Goal: Transaction & Acquisition: Book appointment/travel/reservation

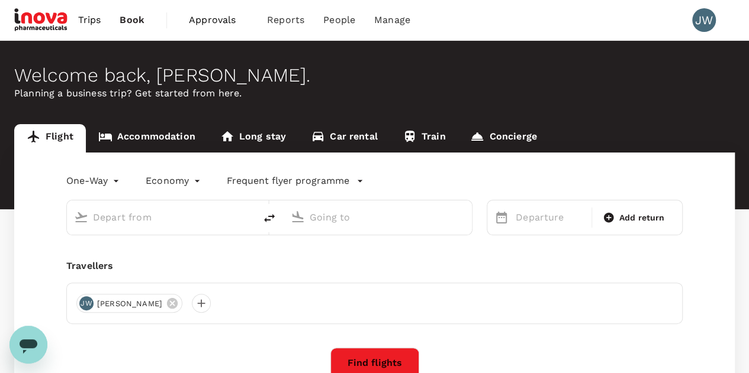
type input "roundtrip"
type input "Singapore Changi (SIN)"
type input "Kunming Changshui Intl (KMG)"
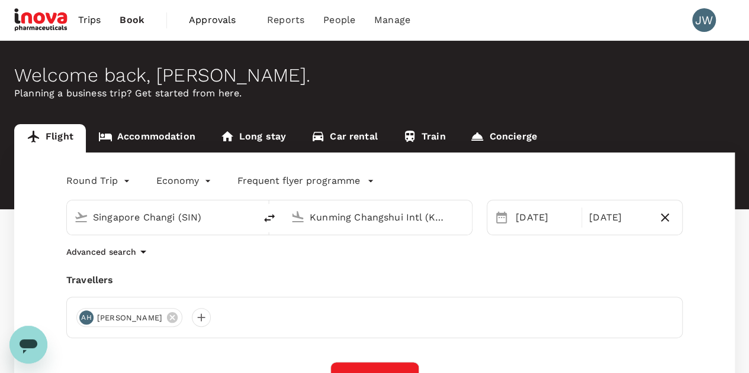
click at [439, 224] on input "Kunming Changshui Intl (KMG)" at bounding box center [377, 217] width 137 height 18
click at [167, 216] on input "Singapore Changi (SIN)" at bounding box center [161, 217] width 137 height 18
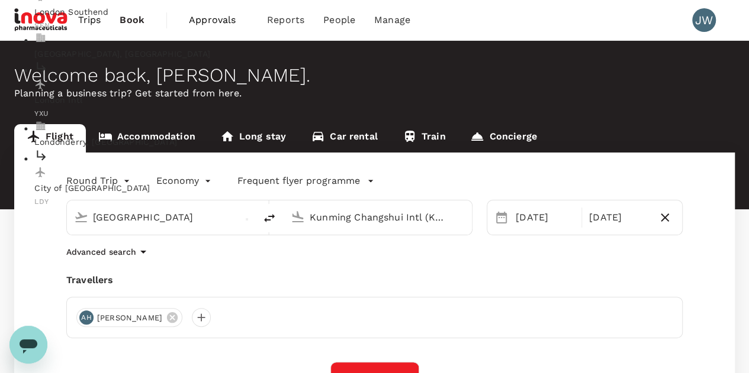
type input "London Heathrow (LHR)"
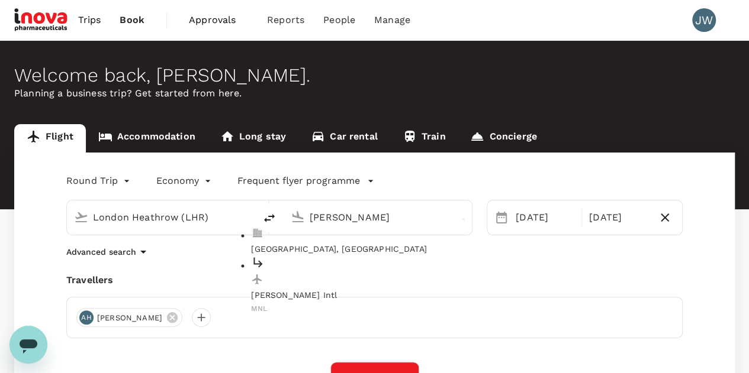
click at [343, 290] on p "[PERSON_NAME] Intl" at bounding box center [387, 296] width 272 height 12
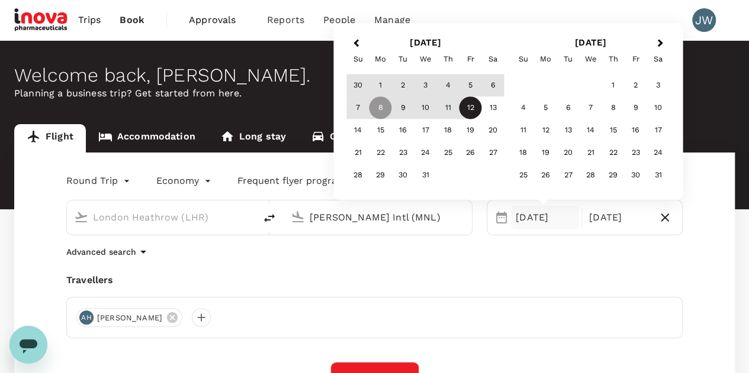
type input "[PERSON_NAME] Intl (MNL)"
click at [404, 89] on div "2" at bounding box center [403, 86] width 22 height 22
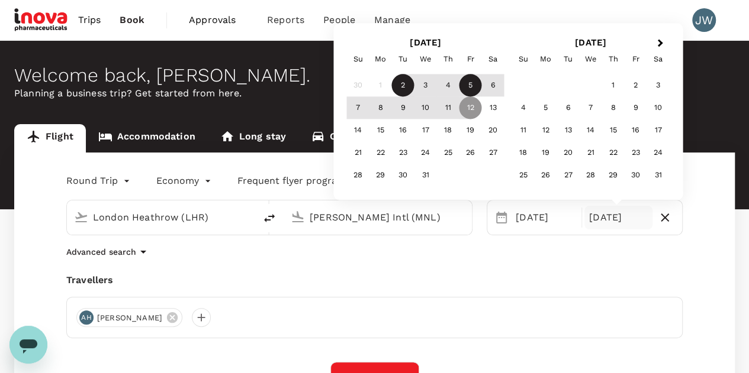
click at [474, 85] on div "5" at bounding box center [470, 86] width 22 height 22
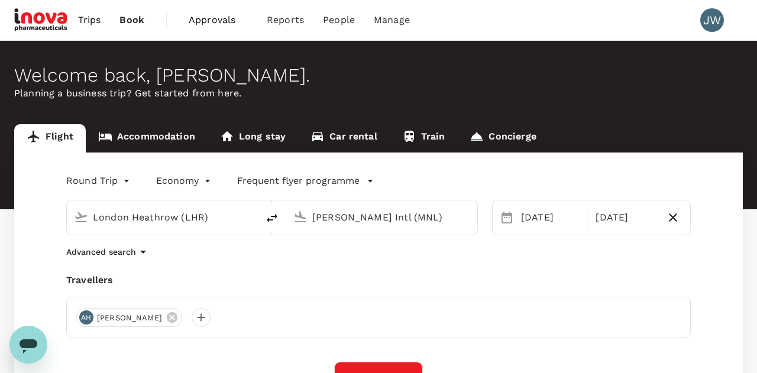
click at [205, 183] on body "Trips Book Approvals 0 Reports People Manage JW Welcome back , [PERSON_NAME] . …" at bounding box center [378, 286] width 757 height 573
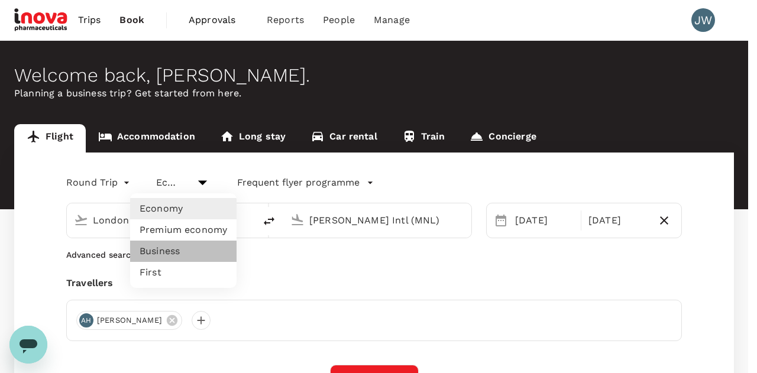
click at [157, 252] on li "Business" at bounding box center [183, 251] width 107 height 21
type input "business"
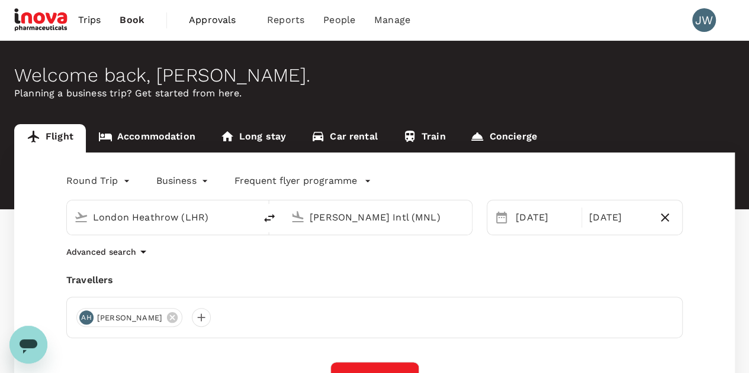
click at [167, 315] on icon at bounding box center [172, 317] width 11 height 11
click at [87, 319] on div at bounding box center [85, 317] width 19 height 19
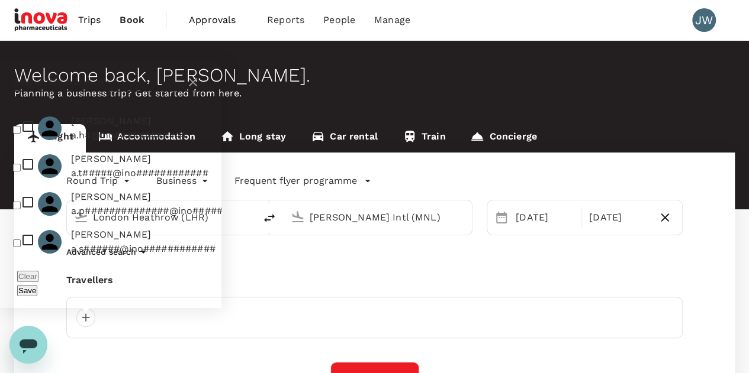
click at [86, 92] on input "text" at bounding box center [97, 82] width 168 height 19
click at [346, 270] on div "Round Trip roundtrip Business business Frequent flyer programme London Heathrow…" at bounding box center [374, 326] width 720 height 346
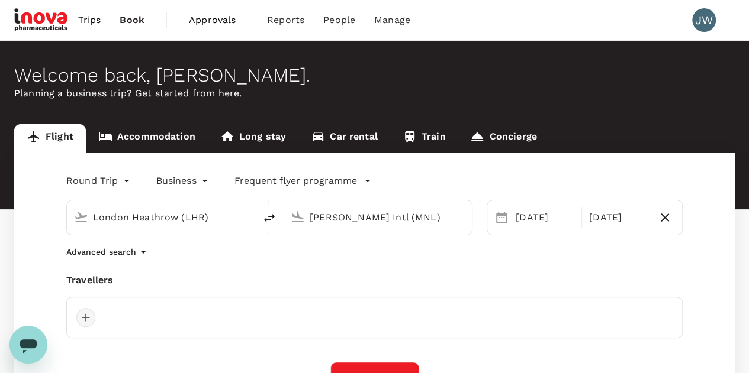
click at [84, 319] on div at bounding box center [85, 317] width 19 height 19
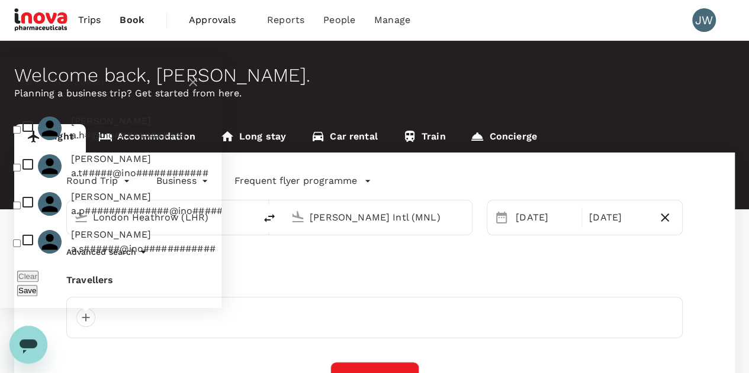
click at [32, 92] on input "text" at bounding box center [97, 82] width 168 height 19
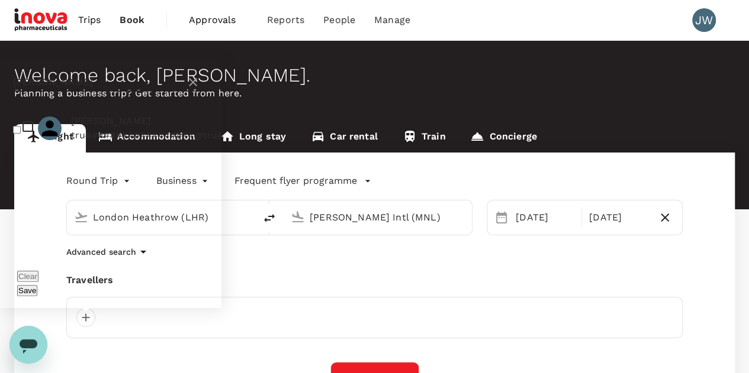
type input "[PERSON_NAME]"
click at [19, 134] on input "checkbox" at bounding box center [17, 130] width 8 height 8
checkbox input "true"
click at [37, 293] on button "Save" at bounding box center [27, 290] width 20 height 11
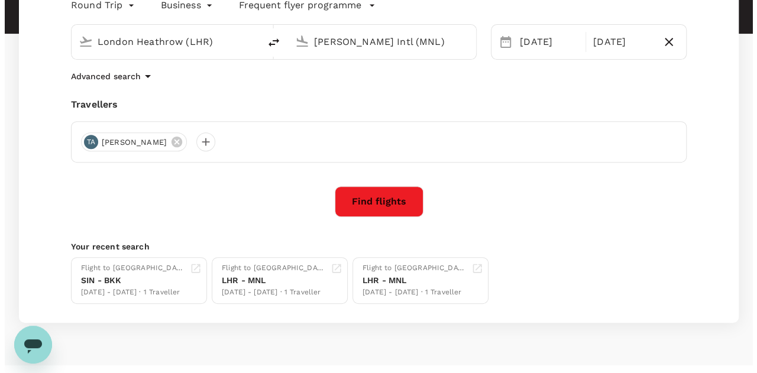
scroll to position [178, 0]
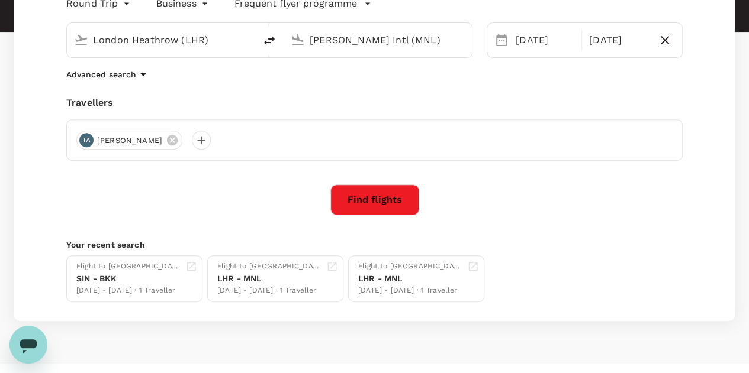
click at [395, 200] on button "Find flights" at bounding box center [374, 200] width 89 height 31
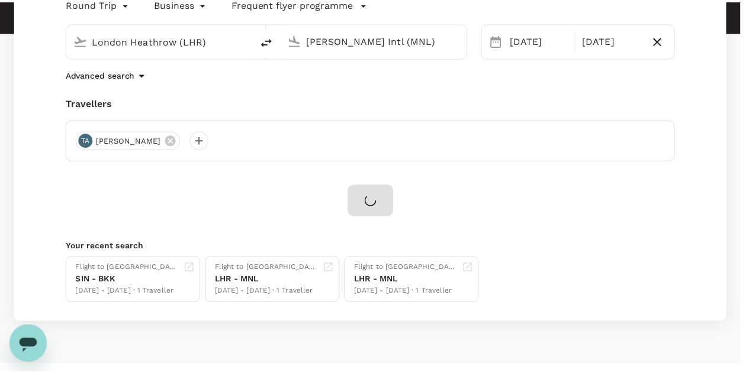
scroll to position [59, 0]
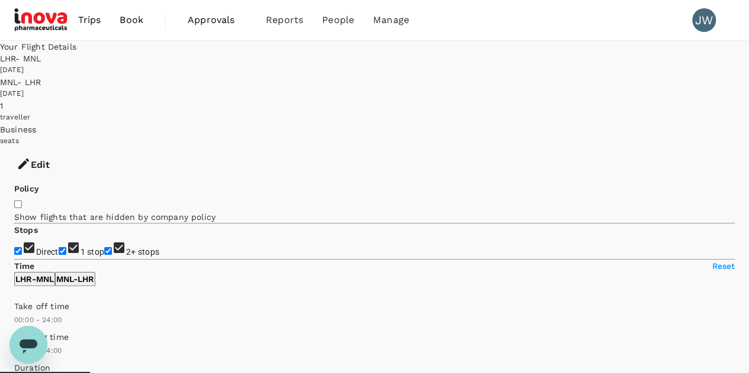
click at [104, 247] on input "2+ stops" at bounding box center [108, 251] width 8 height 8
checkbox input "false"
type input "2205"
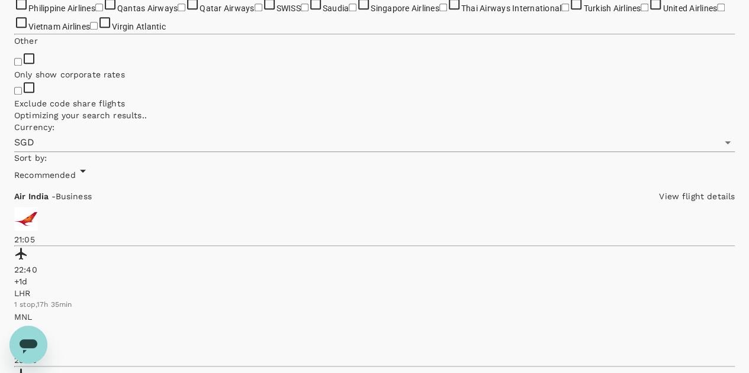
scroll to position [710, 0]
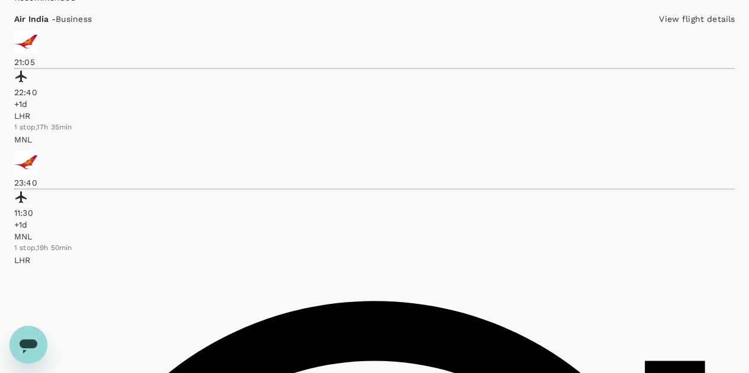
checkbox input "true"
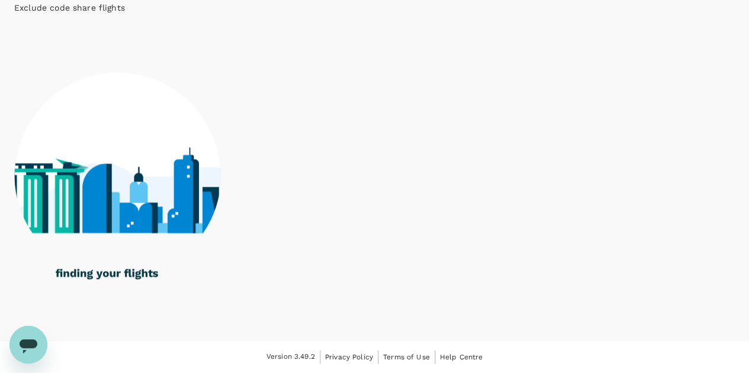
scroll to position [1297, 0]
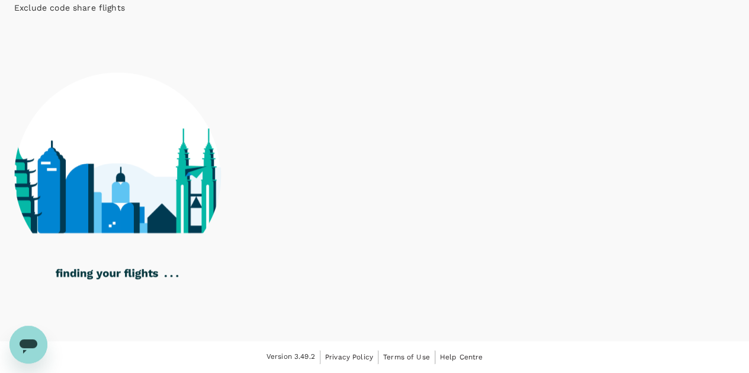
checkbox input "true"
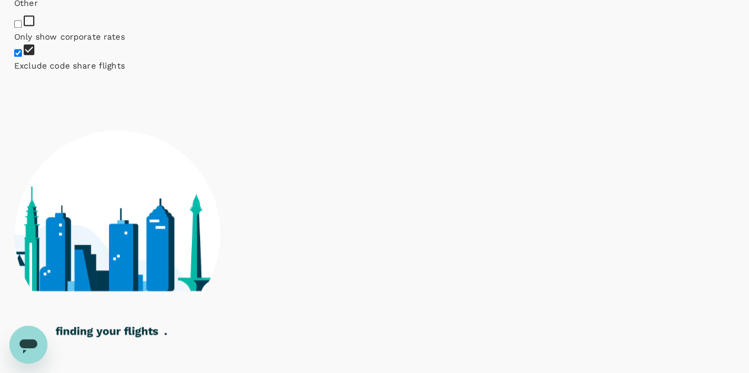
scroll to position [409, 0]
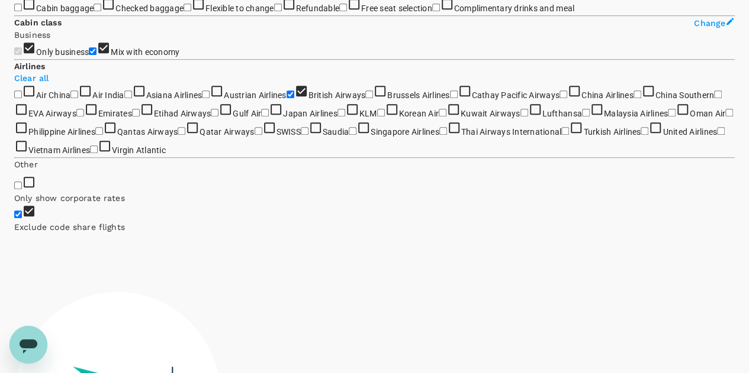
type input "2350"
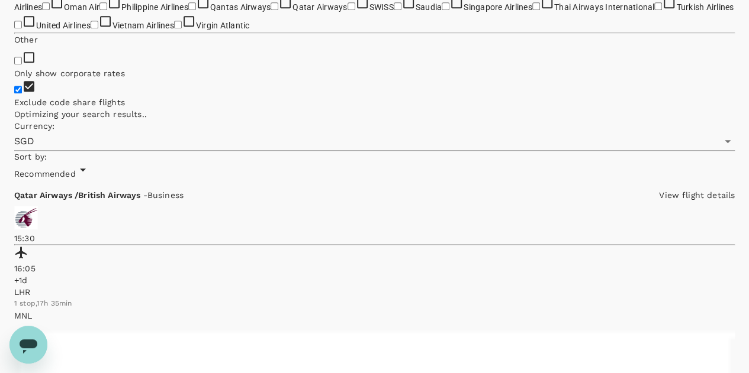
scroll to position [533, 0]
checkbox input "false"
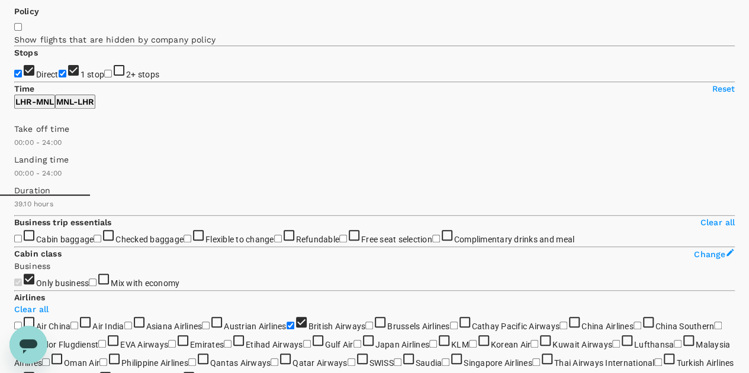
scroll to position [0, 0]
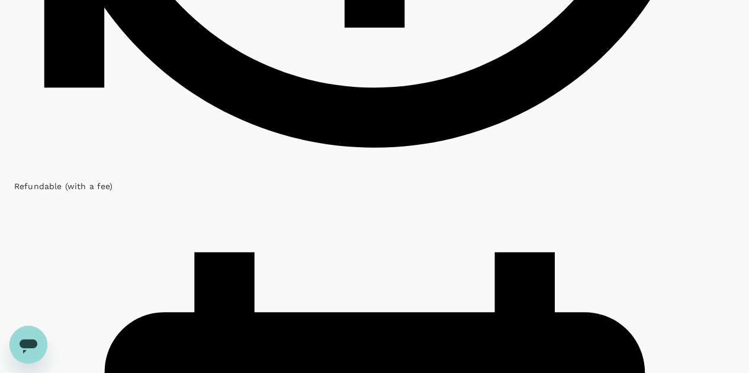
scroll to position [2952, 0]
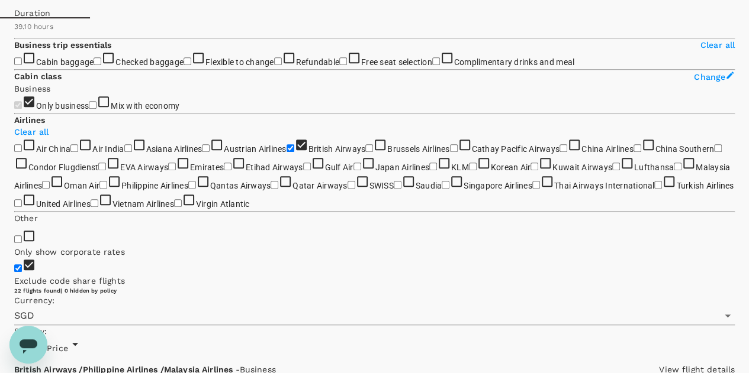
scroll to position [0, 0]
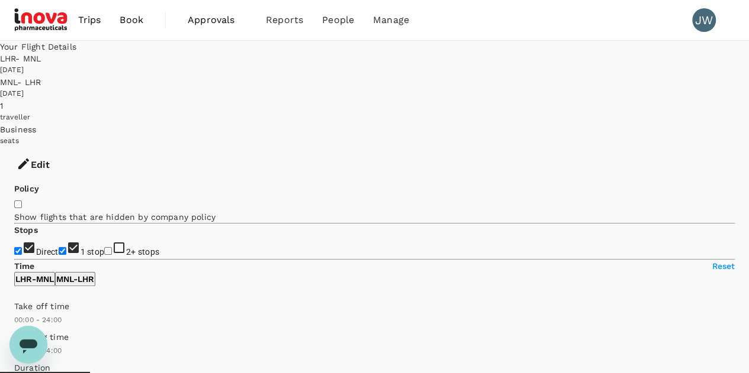
click at [59, 247] on input "1 stop" at bounding box center [63, 251] width 8 height 8
checkbox input "true"
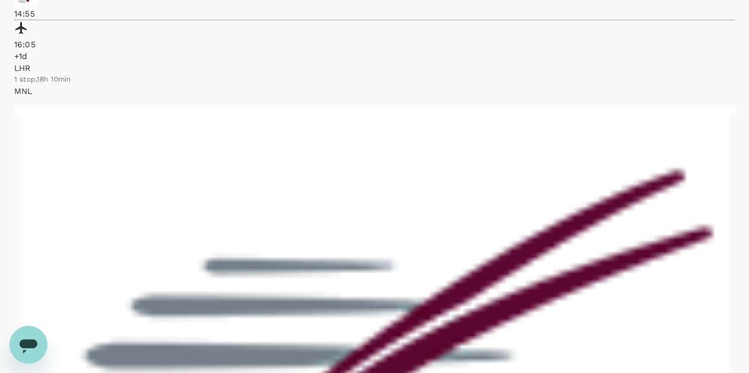
scroll to position [888, 0]
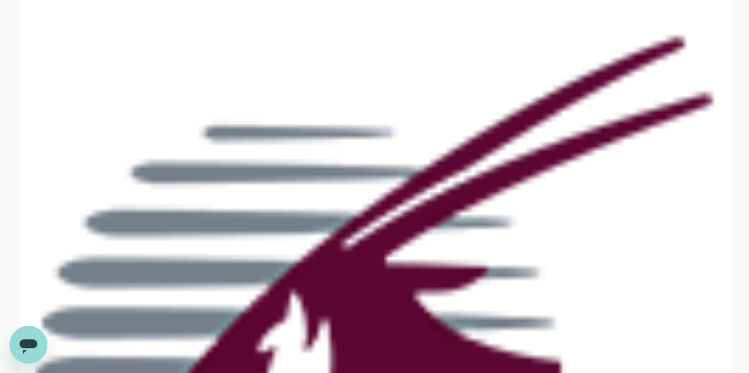
checkbox input "true"
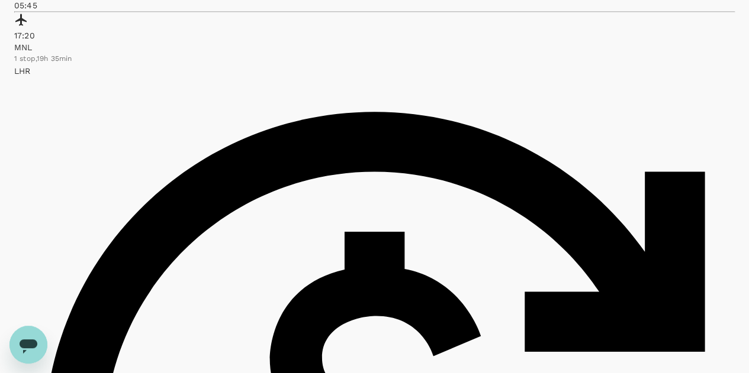
scroll to position [710, 0]
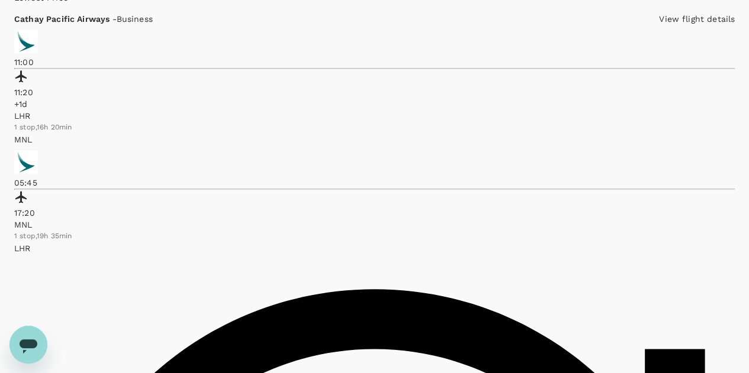
type input "SGD"
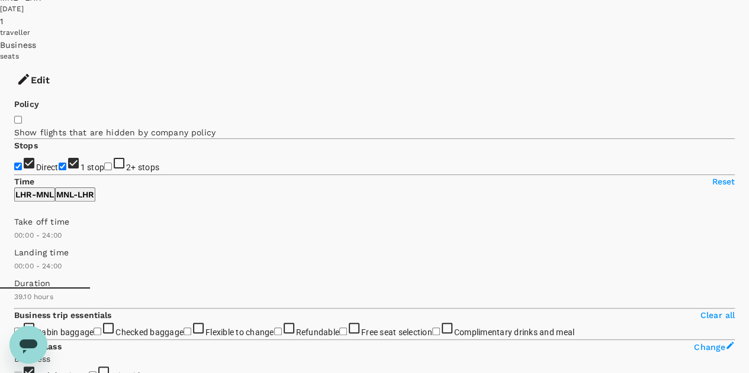
scroll to position [0, 0]
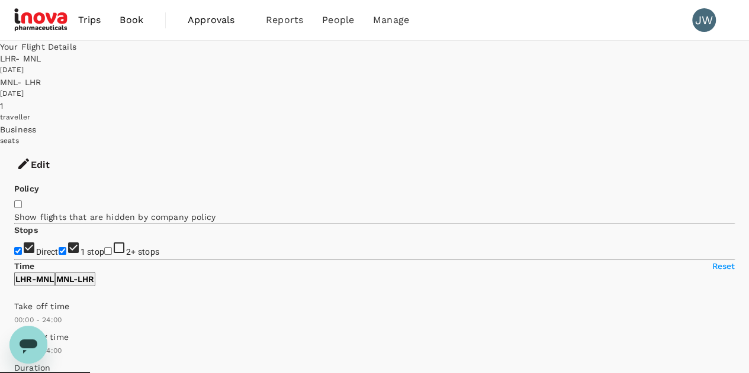
checkbox input "false"
checkbox input "true"
checkbox input "false"
checkbox input "true"
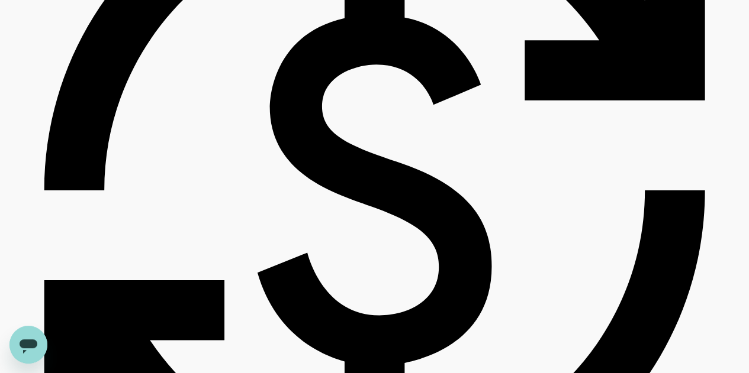
scroll to position [2916, 0]
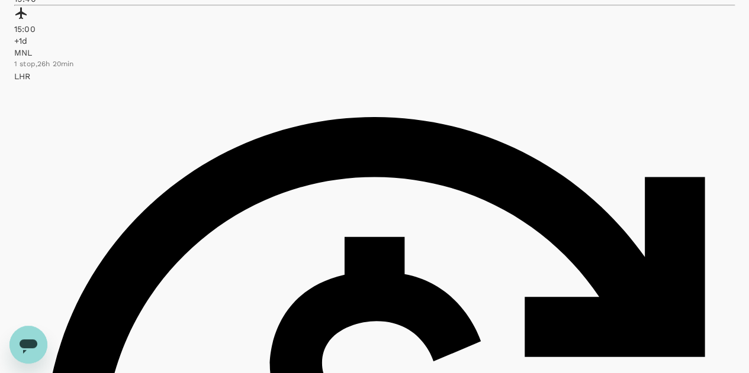
scroll to position [2826, 0]
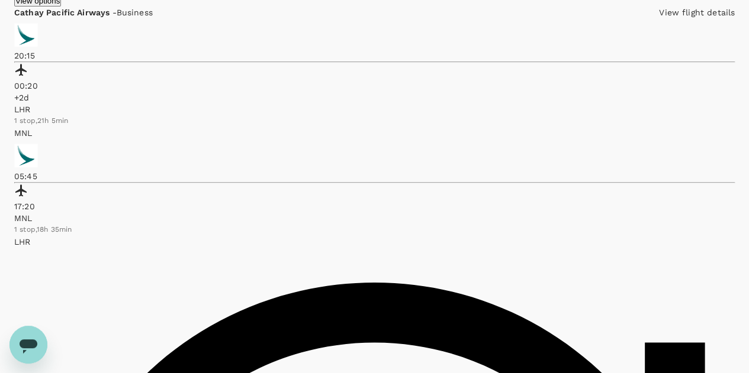
scroll to position [3018, 0]
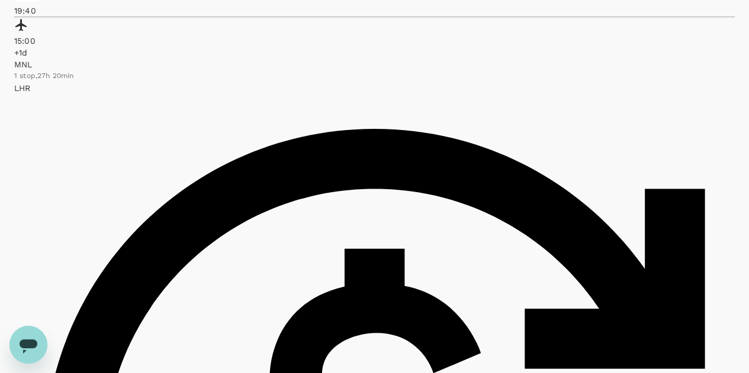
scroll to position [3126, 0]
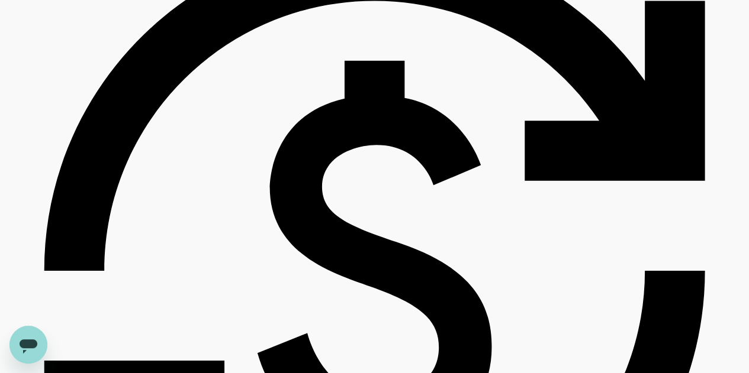
scroll to position [2871, 0]
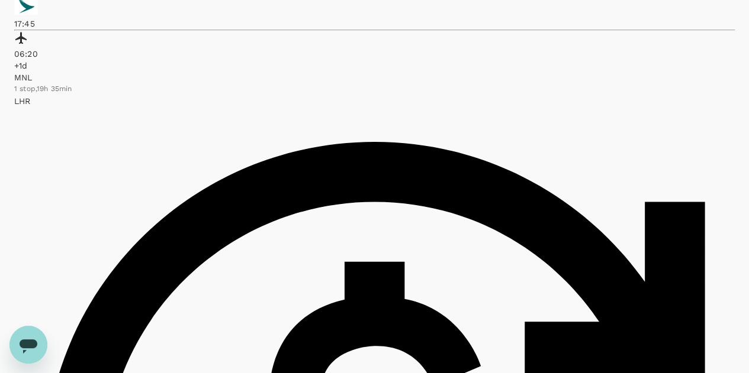
scroll to position [2826, 0]
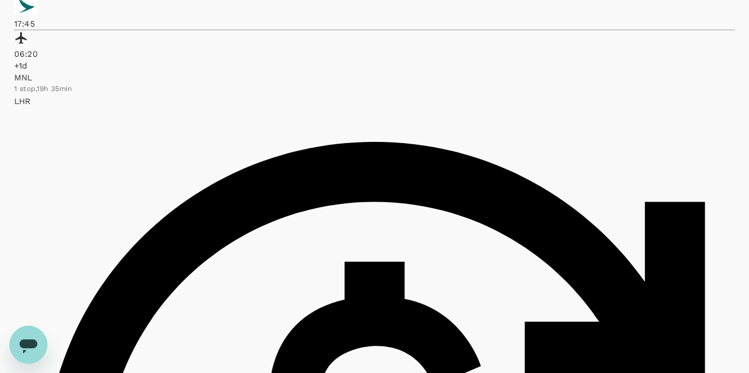
scroll to position [2845, 0]
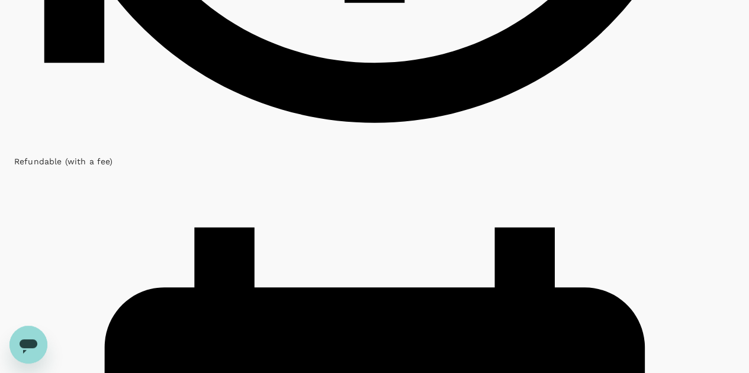
scroll to position [3018, 0]
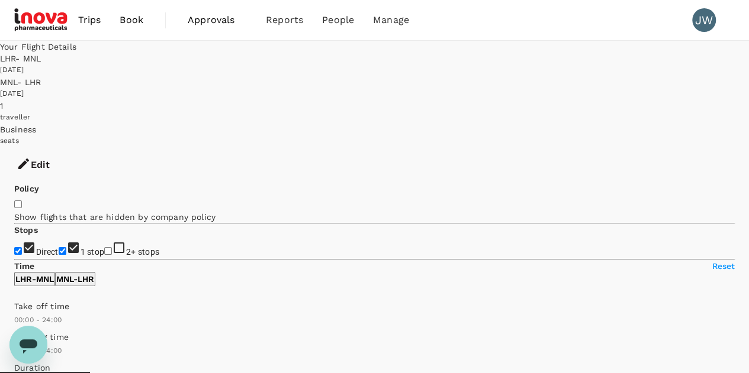
scroll to position [0, 0]
type input "SGD"
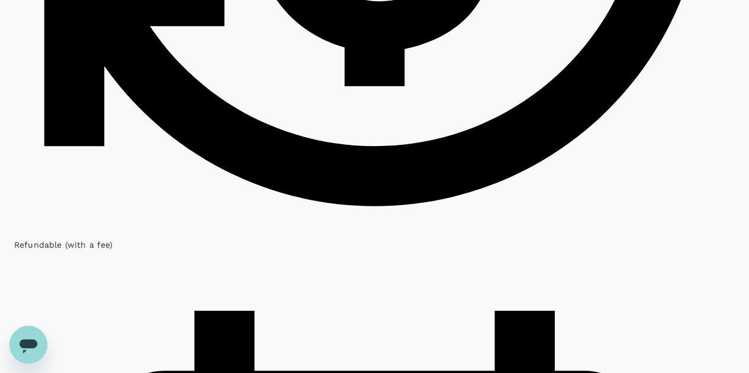
scroll to position [2895, 0]
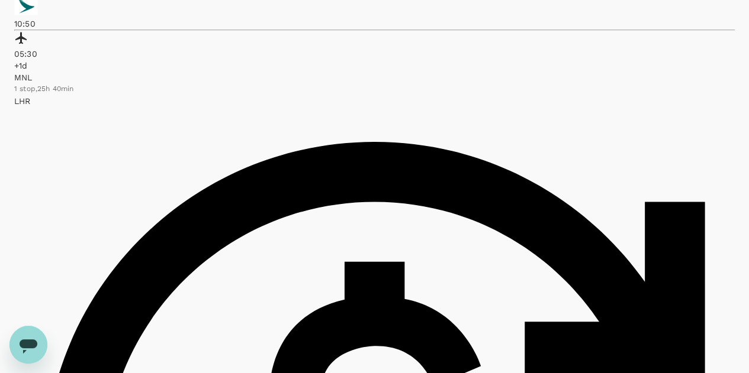
scroll to position [2826, 0]
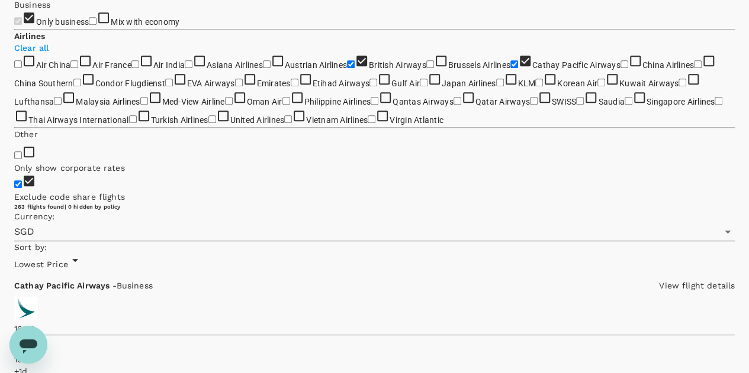
scroll to position [306, 0]
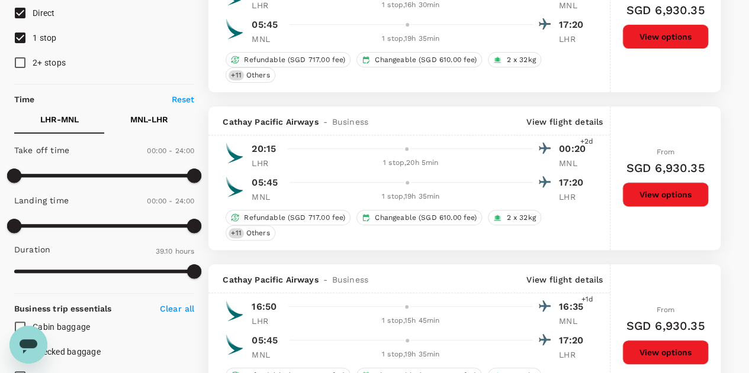
scroll to position [178, 0]
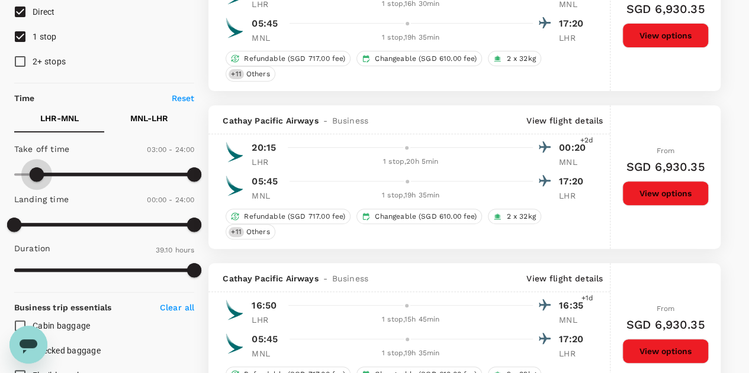
type input "960"
drag, startPoint x: 19, startPoint y: 169, endPoint x: 136, endPoint y: 170, distance: 116.6
click at [136, 170] on span at bounding box center [134, 174] width 14 height 14
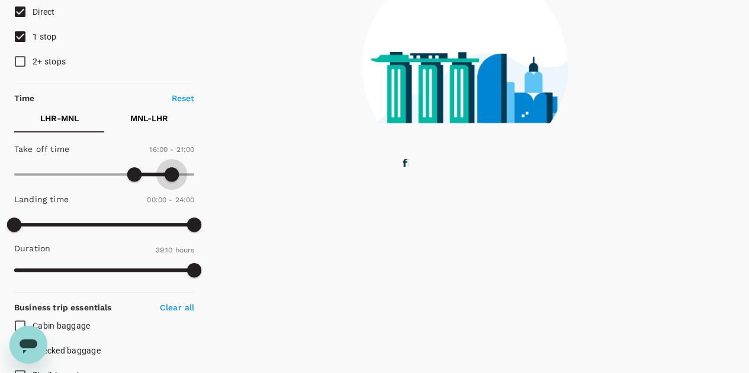
type input "1230"
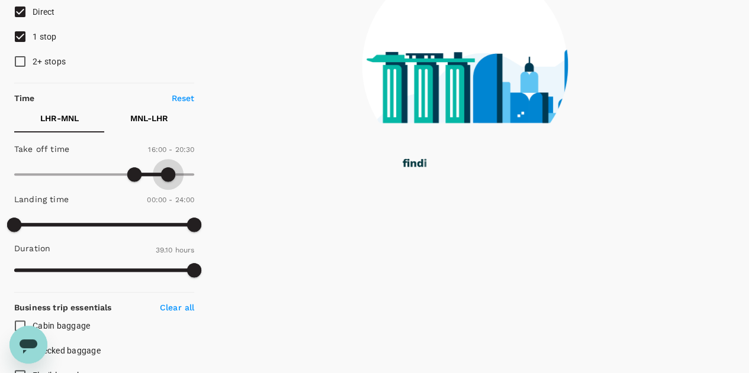
drag, startPoint x: 192, startPoint y: 175, endPoint x: 168, endPoint y: 177, distance: 24.3
click at [168, 177] on span at bounding box center [168, 174] width 14 height 14
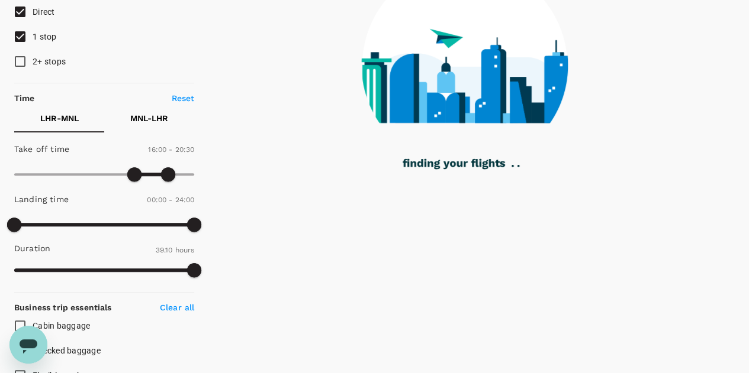
click at [149, 115] on p "MNL - LHR" at bounding box center [149, 118] width 38 height 12
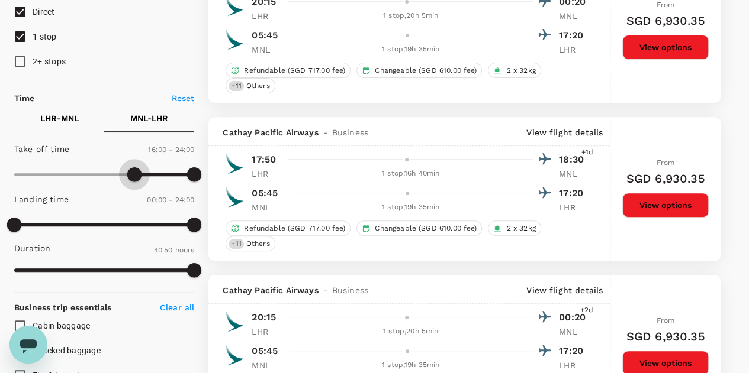
type input "990"
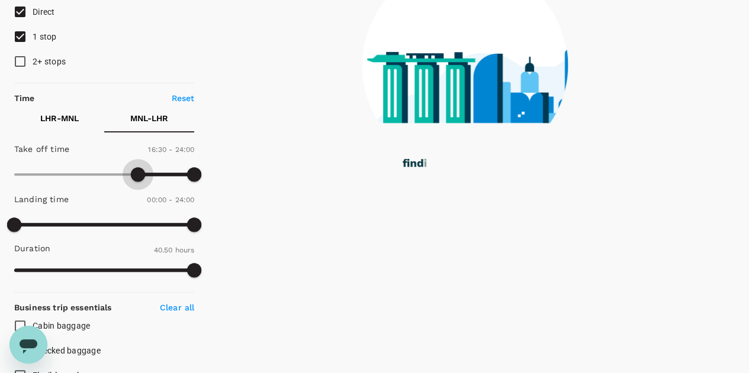
drag, startPoint x: 10, startPoint y: 173, endPoint x: 140, endPoint y: 169, distance: 129.6
click at [140, 169] on span at bounding box center [138, 174] width 14 height 14
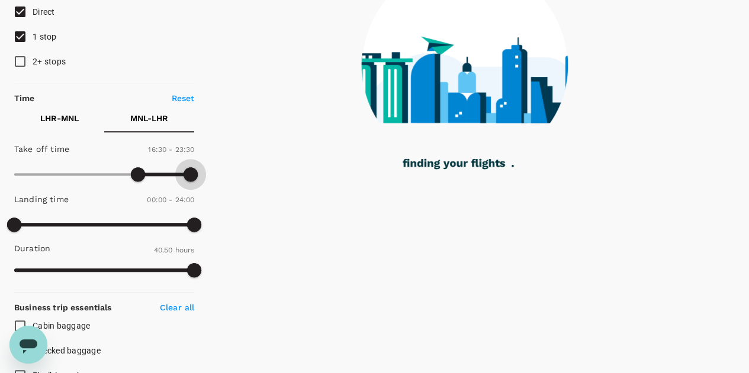
type input "1230"
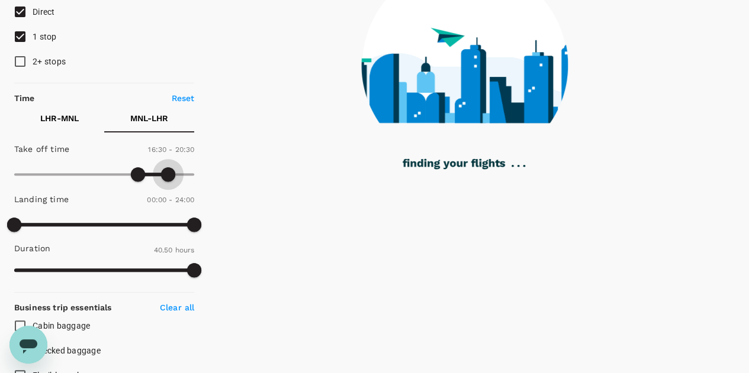
drag, startPoint x: 191, startPoint y: 170, endPoint x: 167, endPoint y: 176, distance: 24.4
click at [167, 176] on span at bounding box center [168, 174] width 14 height 14
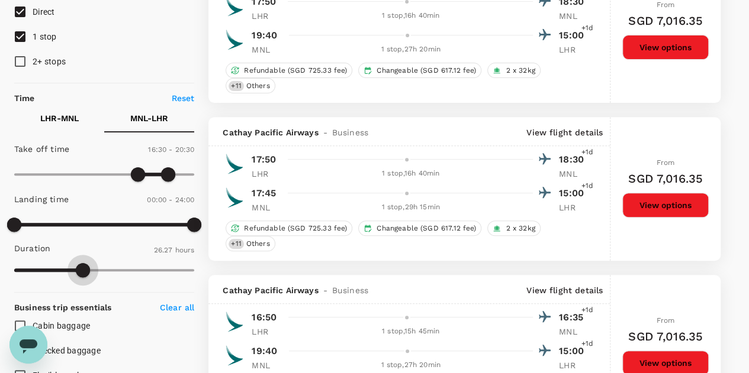
type input "1514"
drag, startPoint x: 173, startPoint y: 266, endPoint x: 73, endPoint y: 265, distance: 100.0
click at [73, 265] on span at bounding box center [73, 270] width 14 height 14
click at [56, 119] on p "LHR - MNL" at bounding box center [59, 118] width 38 height 12
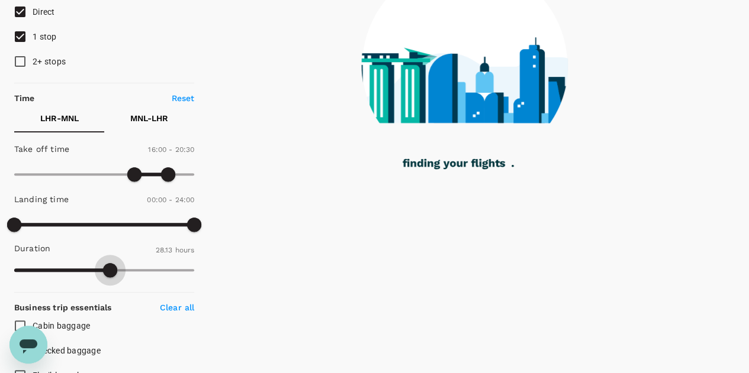
type input "1555"
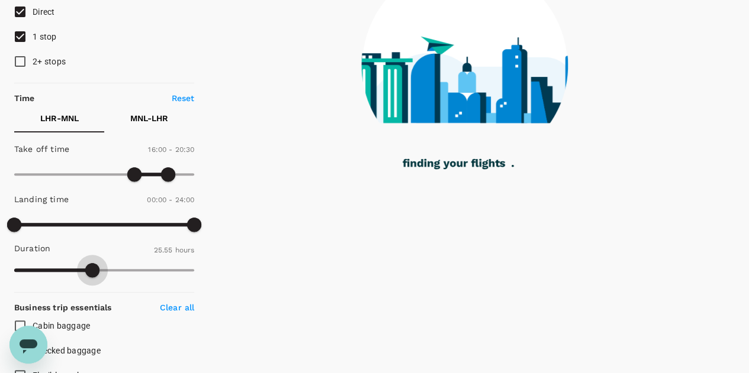
drag, startPoint x: 188, startPoint y: 269, endPoint x: 92, endPoint y: 263, distance: 96.1
click at [92, 263] on span at bounding box center [92, 270] width 14 height 14
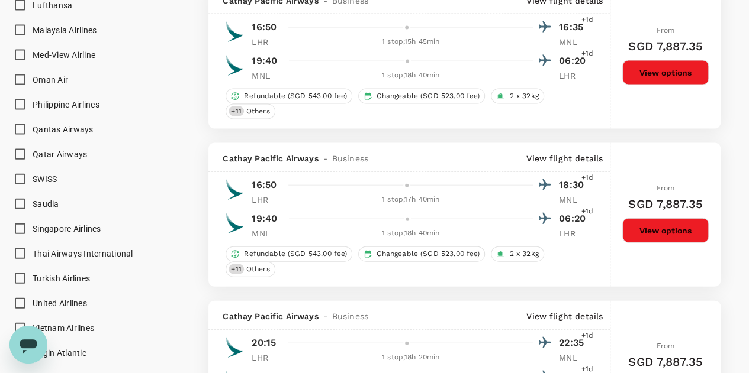
scroll to position [1420, 0]
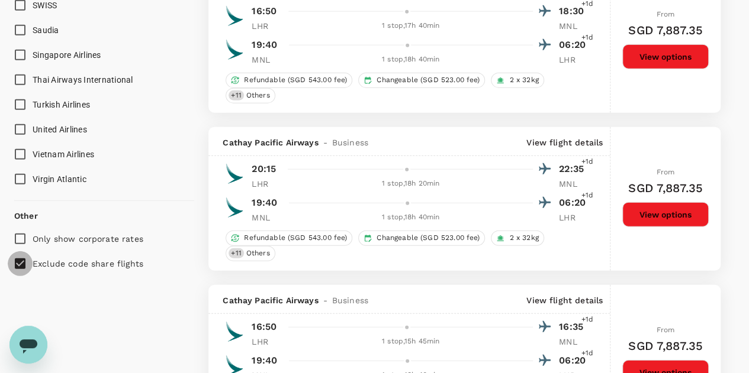
click at [15, 262] on input "Exclude code share flights" at bounding box center [20, 264] width 25 height 25
checkbox input "false"
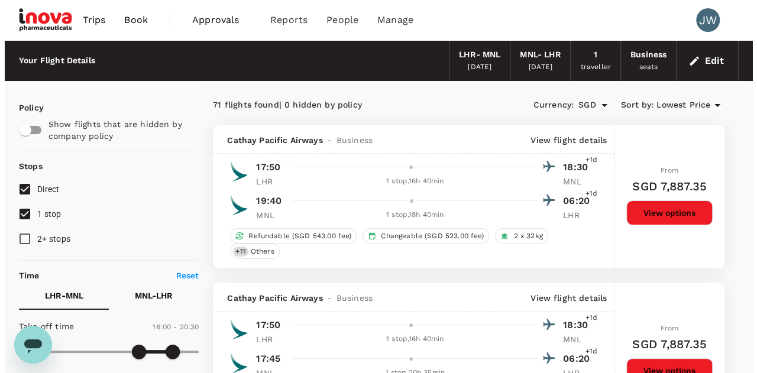
scroll to position [178, 0]
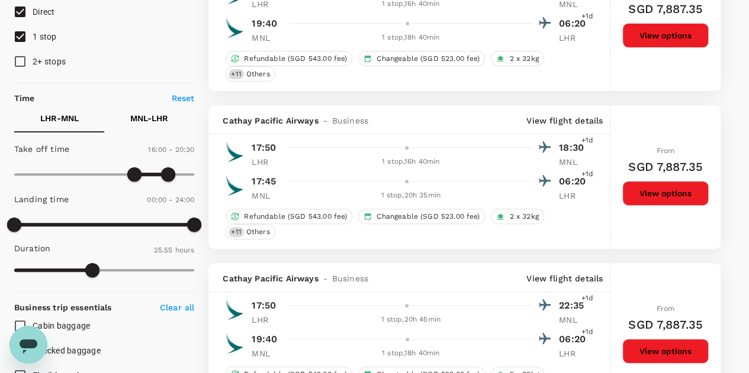
click at [549, 117] on p "View flight details" at bounding box center [564, 121] width 76 height 12
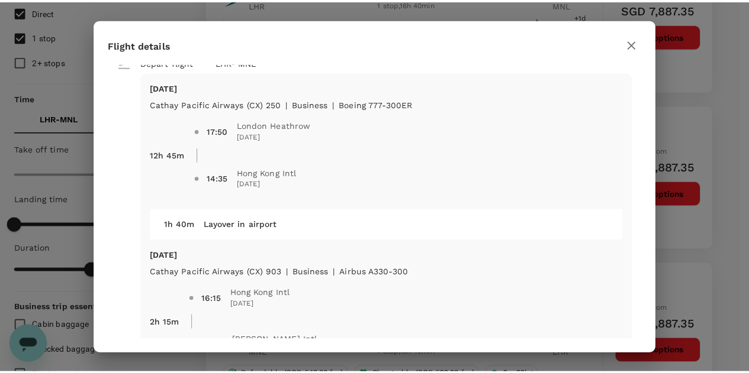
scroll to position [0, 0]
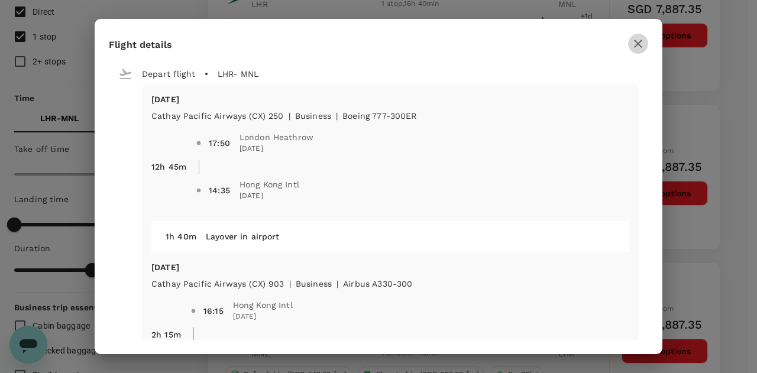
click at [637, 46] on icon "button" at bounding box center [638, 44] width 8 height 8
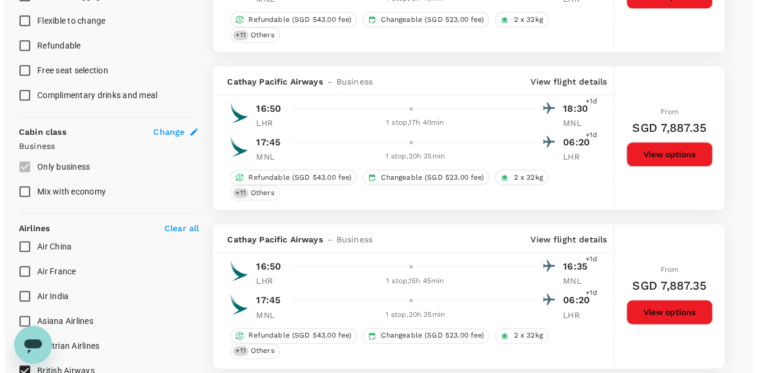
scroll to position [710, 0]
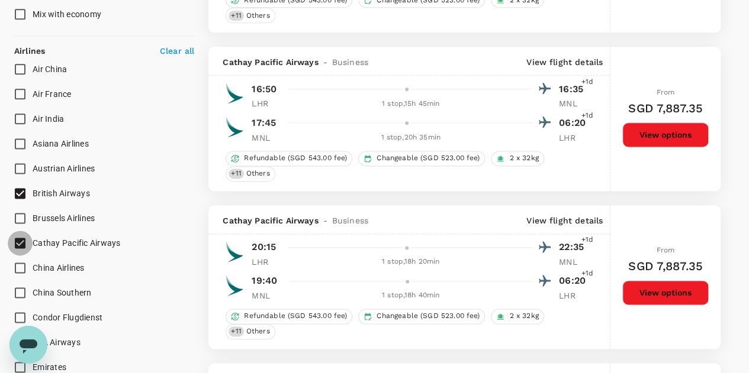
click at [22, 239] on input "Cathay Pacific Airways" at bounding box center [20, 243] width 25 height 25
checkbox input "false"
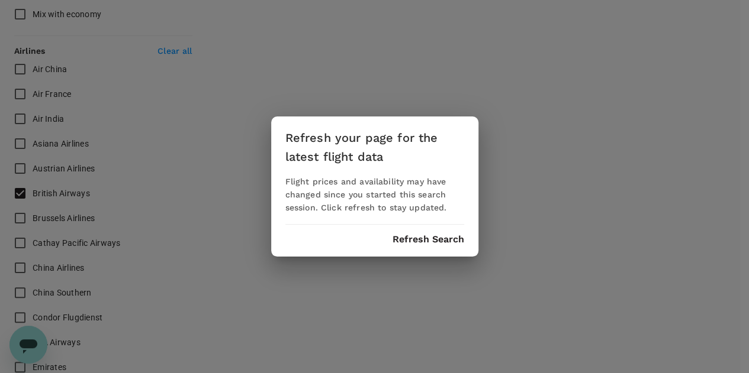
click at [18, 242] on div "Refresh your page for the latest flight data Flight prices and availability may…" at bounding box center [374, 186] width 749 height 373
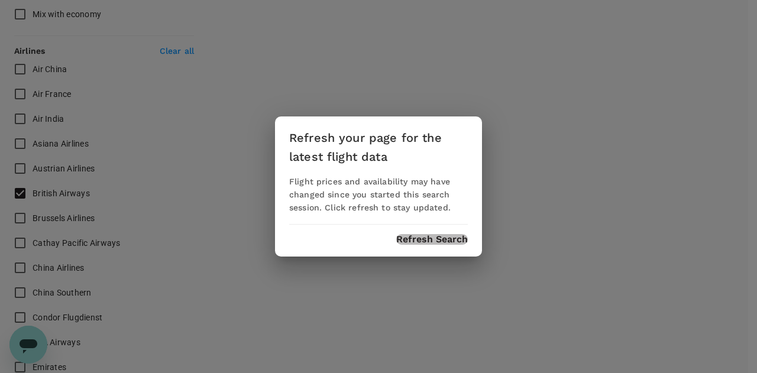
click at [419, 236] on button "Refresh Search" at bounding box center [432, 239] width 72 height 11
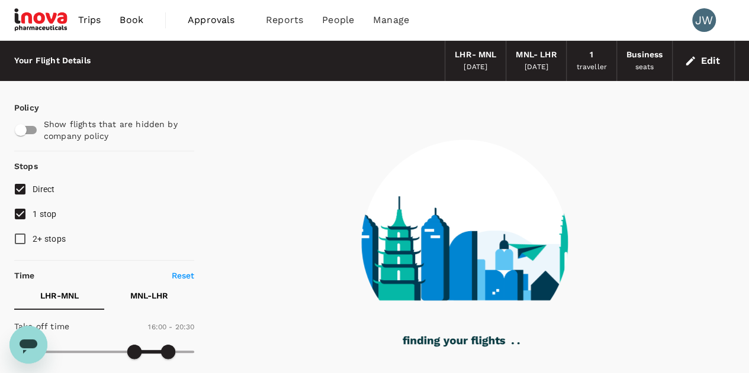
type input "1555"
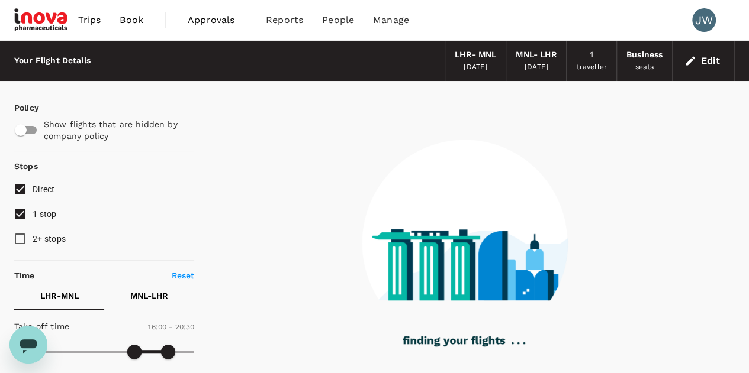
checkbox input "true"
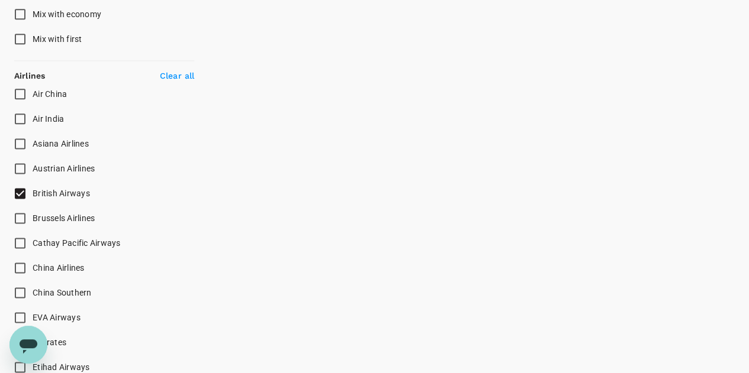
scroll to position [888, 0]
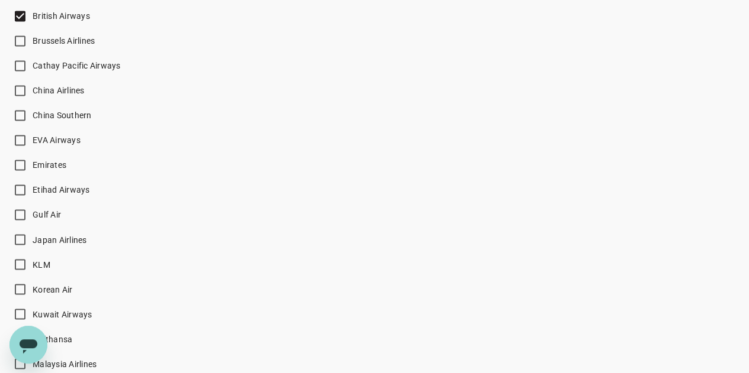
click at [21, 63] on input "Cathay Pacific Airways" at bounding box center [20, 65] width 25 height 25
checkbox input "true"
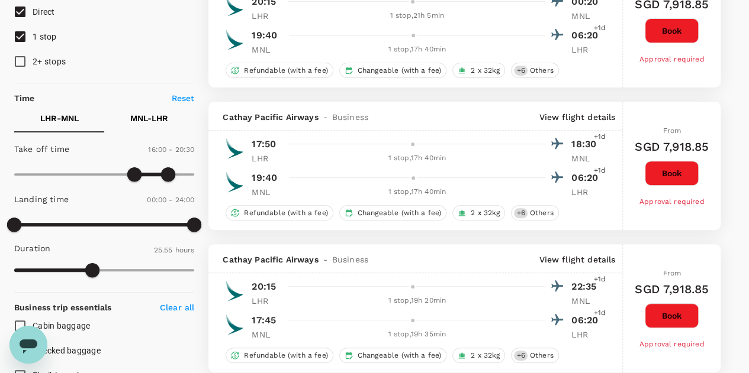
scroll to position [0, 0]
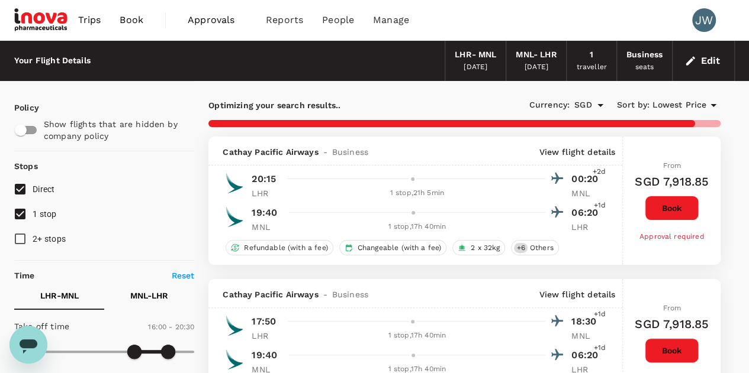
checkbox input "false"
checkbox input "true"
checkbox input "false"
checkbox input "true"
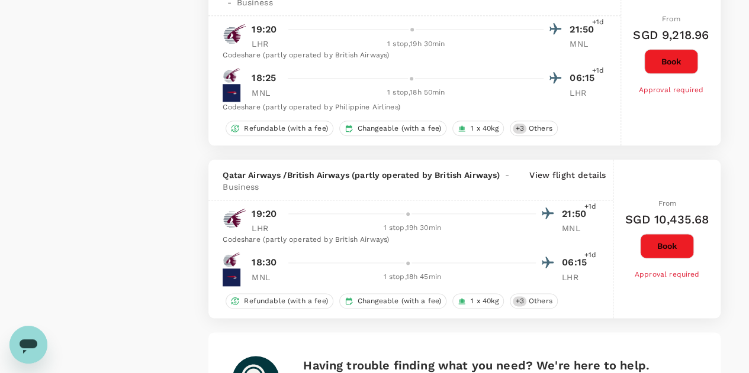
scroll to position [3018, 0]
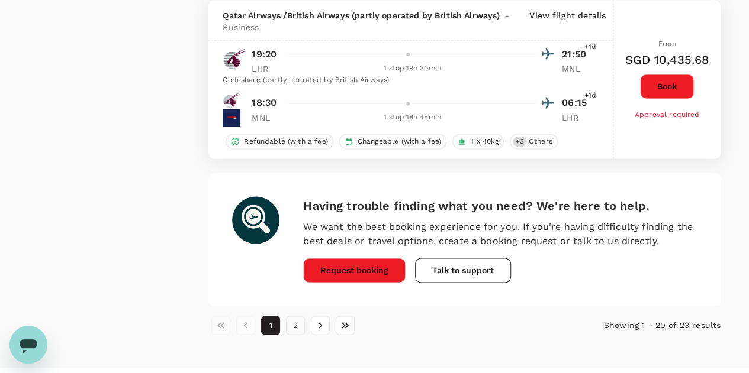
click at [296, 318] on button "2" at bounding box center [295, 325] width 19 height 19
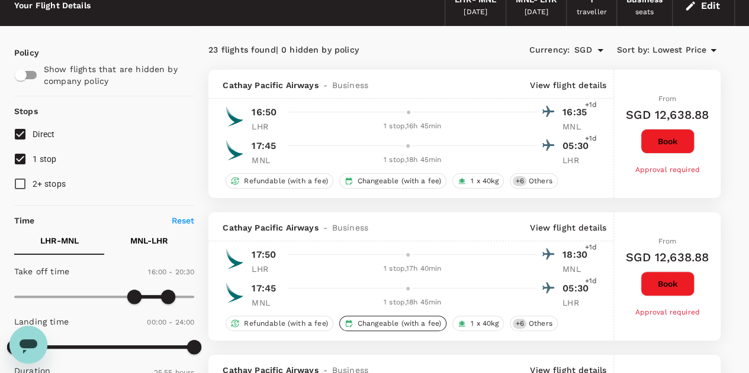
scroll to position [0, 0]
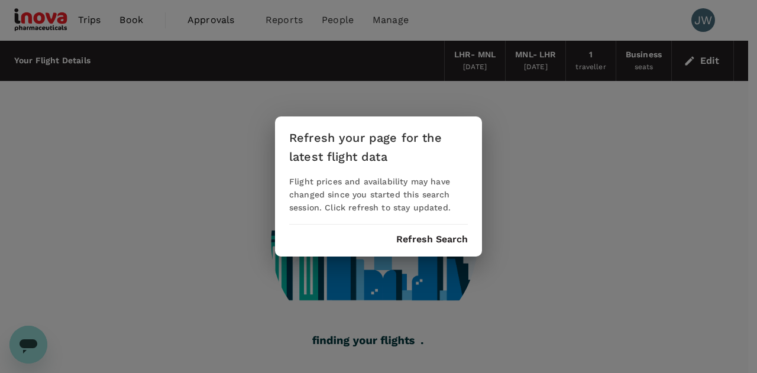
click at [426, 241] on button "Refresh Search" at bounding box center [432, 239] width 72 height 11
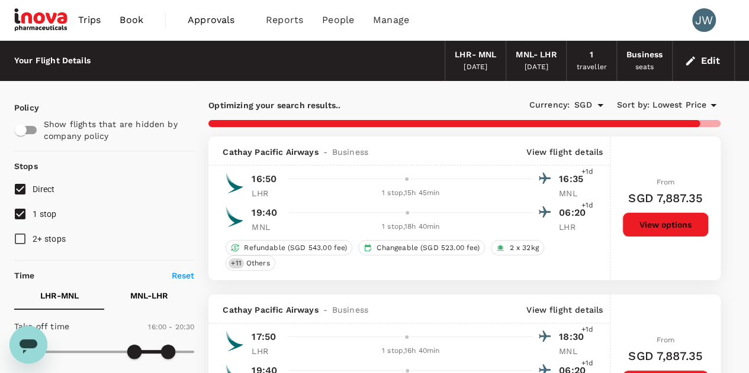
checkbox input "false"
checkbox input "true"
checkbox input "false"
checkbox input "true"
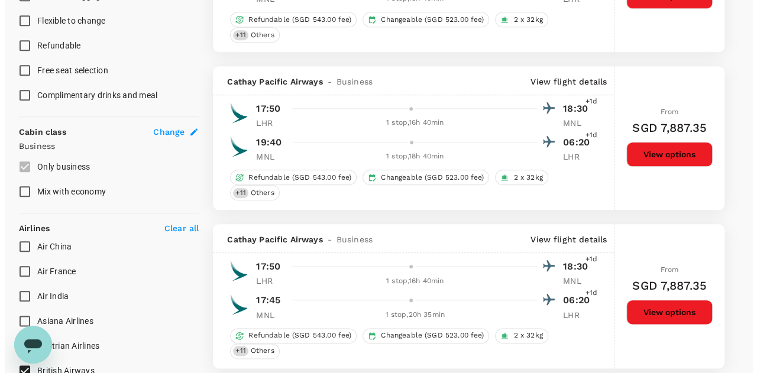
scroll to position [710, 0]
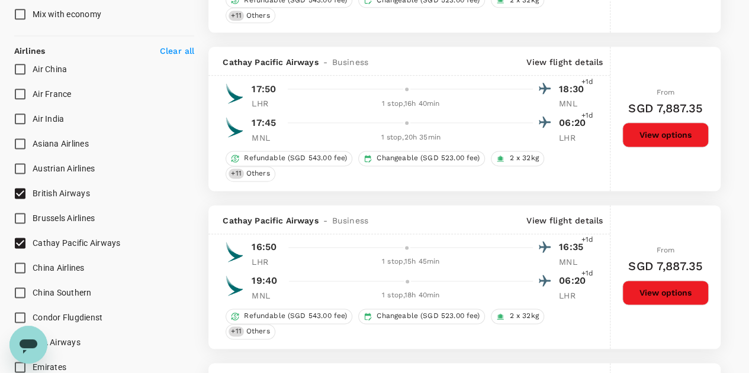
click at [550, 63] on p "View flight details" at bounding box center [564, 62] width 76 height 12
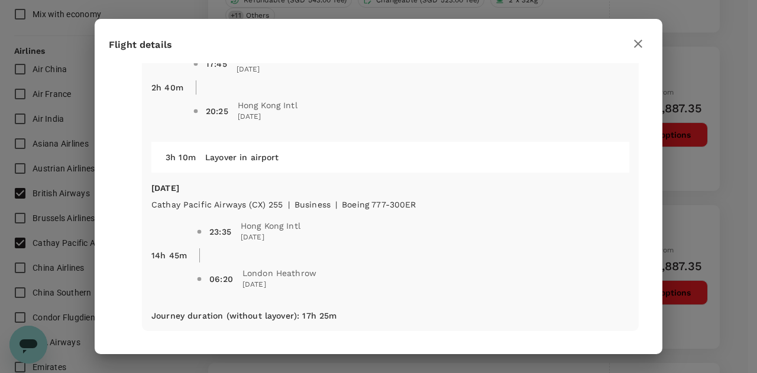
scroll to position [0, 0]
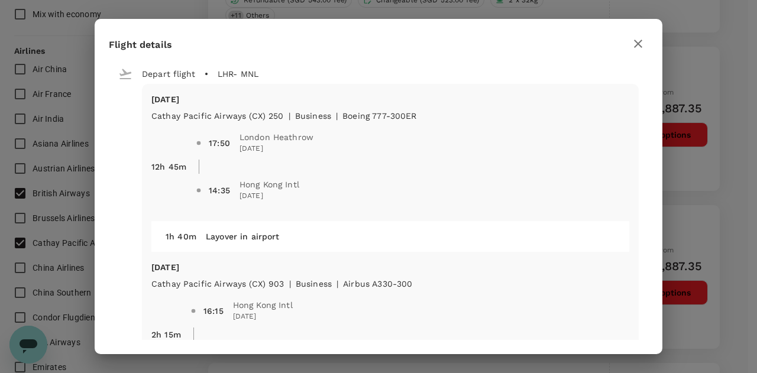
click at [636, 47] on icon "button" at bounding box center [638, 44] width 8 height 8
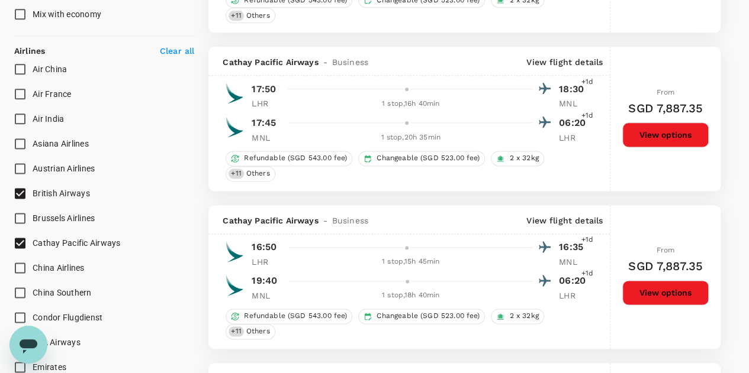
click at [553, 56] on p "View flight details" at bounding box center [564, 62] width 76 height 12
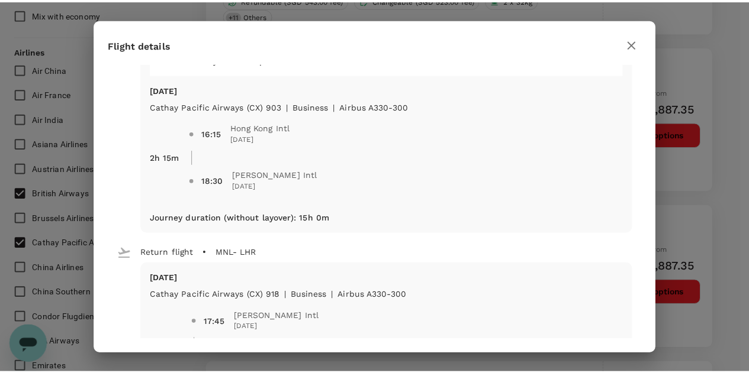
scroll to position [355, 0]
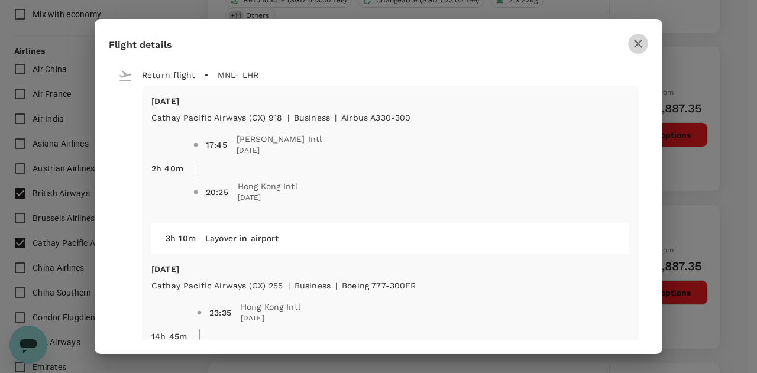
click at [636, 42] on icon "button" at bounding box center [638, 44] width 14 height 14
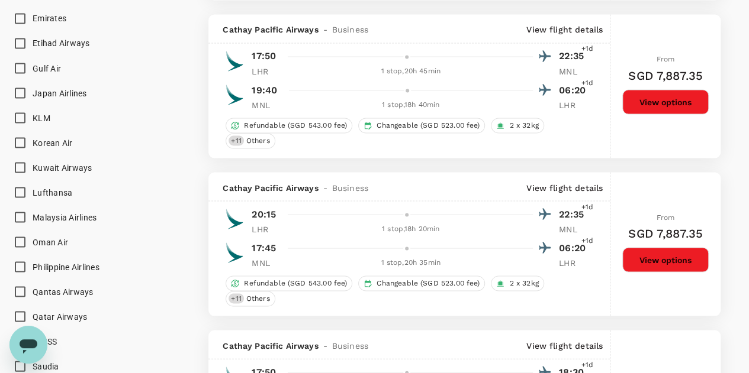
scroll to position [1065, 0]
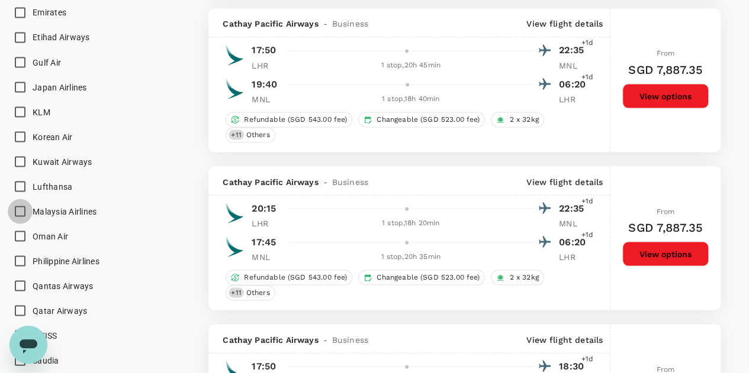
click at [23, 208] on input "Malaysia Airlines" at bounding box center [20, 211] width 25 height 25
checkbox input "true"
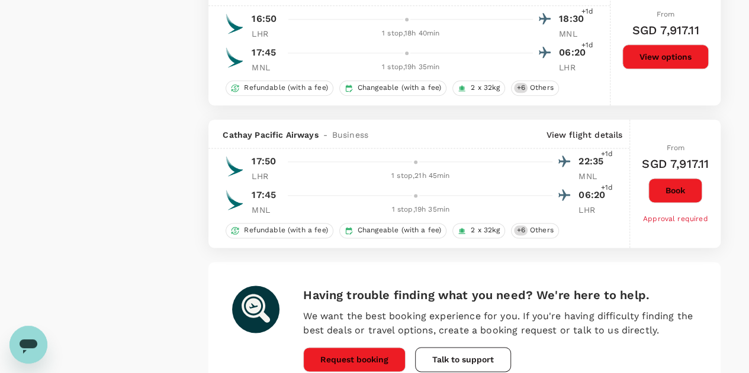
scroll to position [3093, 0]
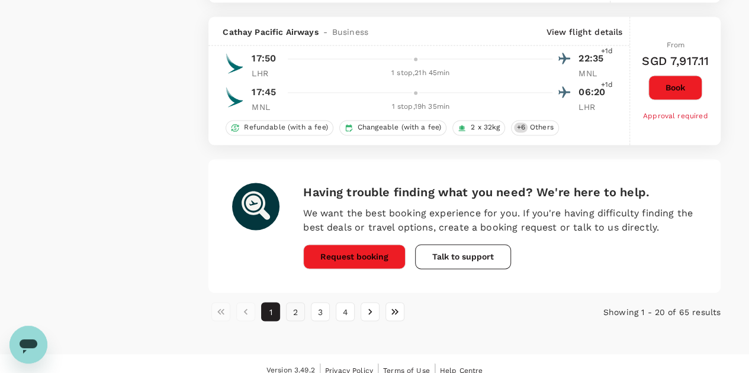
click at [299, 302] on button "2" at bounding box center [295, 311] width 19 height 19
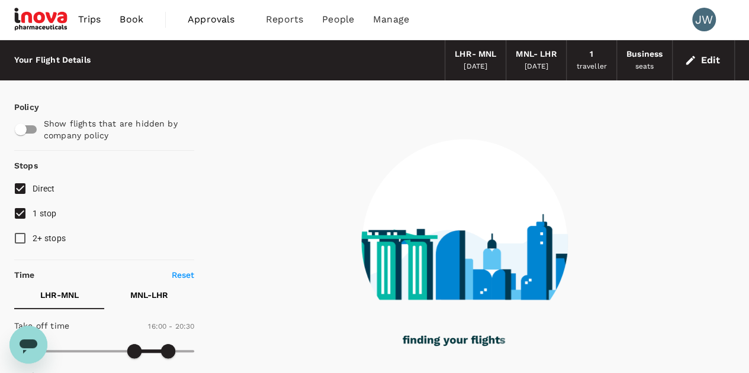
scroll to position [0, 0]
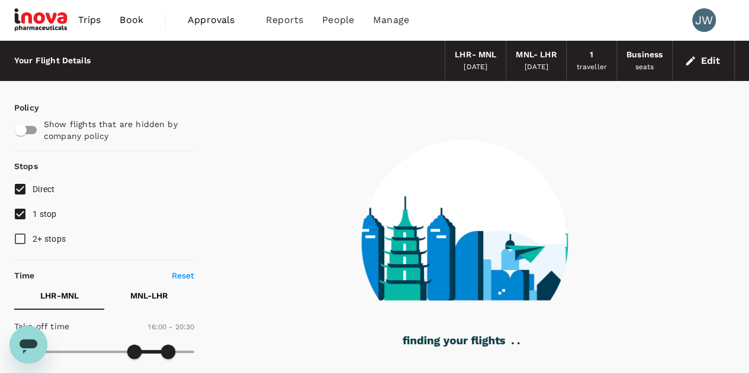
checkbox input "false"
checkbox input "true"
checkbox input "false"
checkbox input "true"
checkbox input "false"
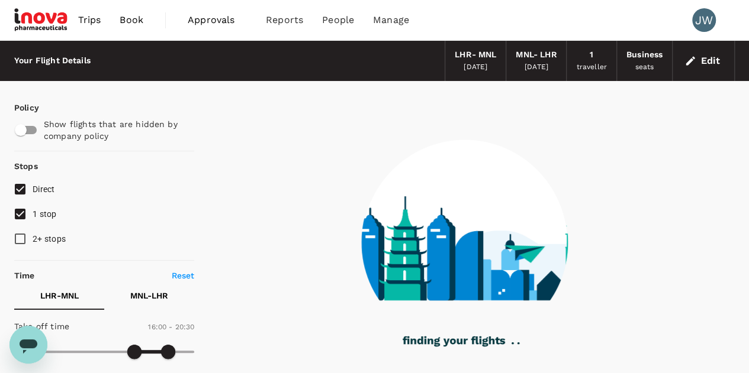
checkbox input "true"
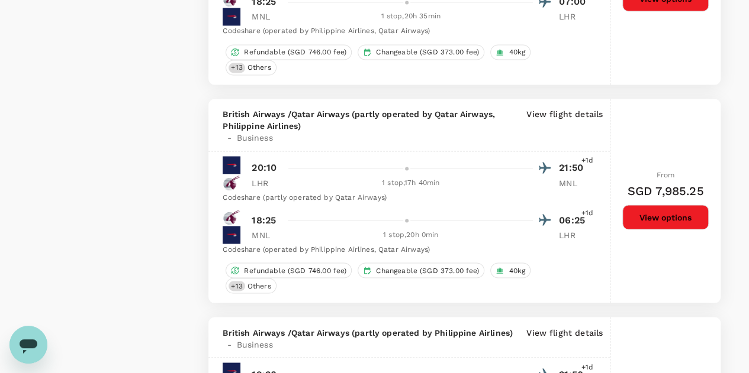
scroll to position [3551, 0]
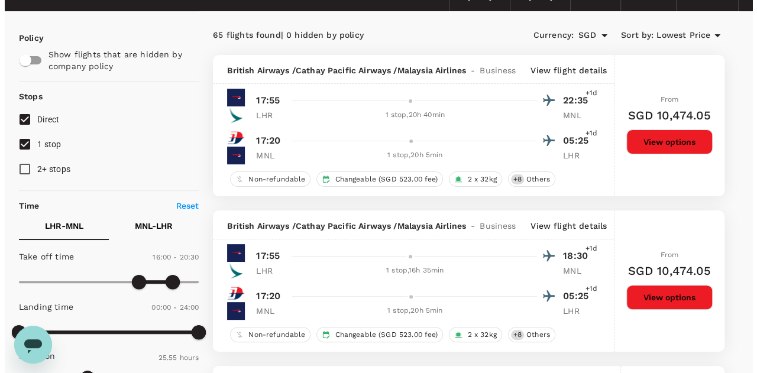
scroll to position [0, 0]
